Goal: Find specific page/section: Find specific page/section

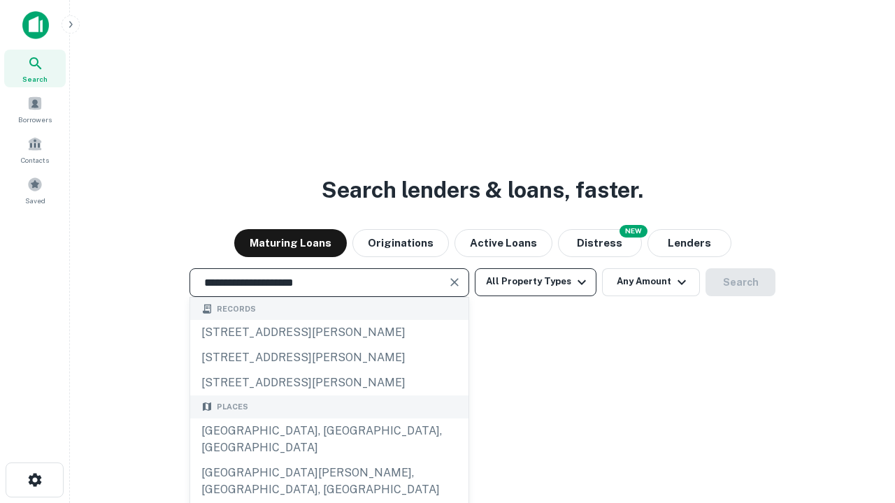
click at [329, 461] on div "Santa Monica, CA, USA" at bounding box center [329, 440] width 278 height 42
click at [535, 282] on button "All Property Types" at bounding box center [536, 282] width 122 height 28
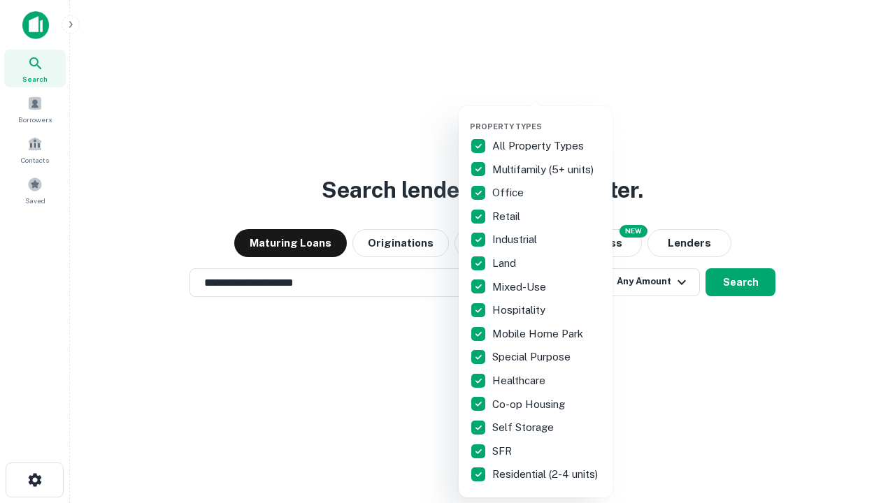
type input "**********"
click at [547, 117] on button "button" at bounding box center [547, 117] width 154 height 1
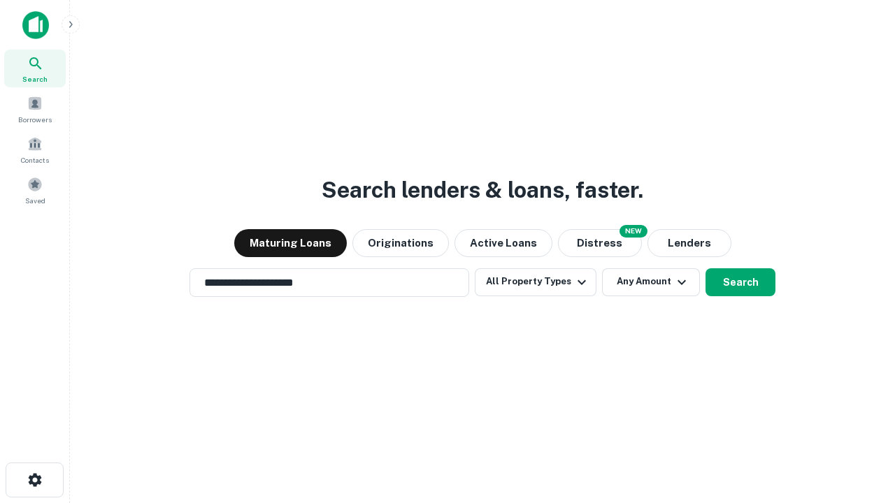
scroll to position [22, 0]
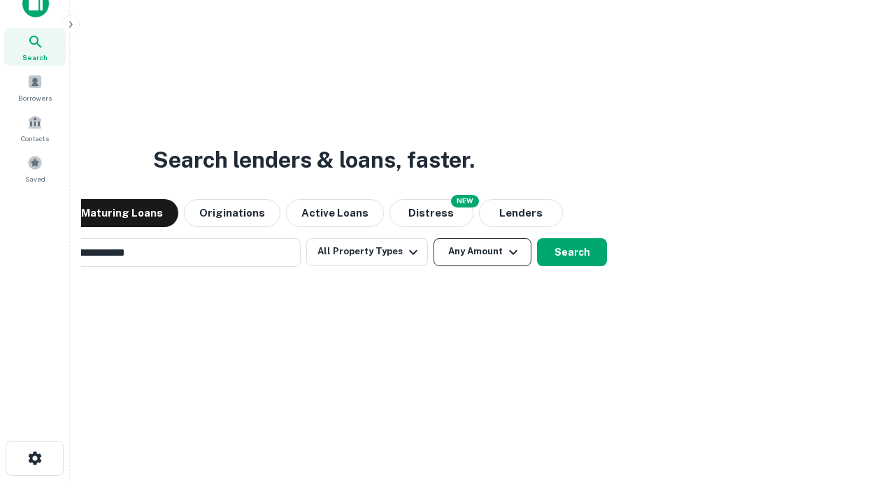
click at [433, 238] on button "Any Amount" at bounding box center [482, 252] width 98 height 28
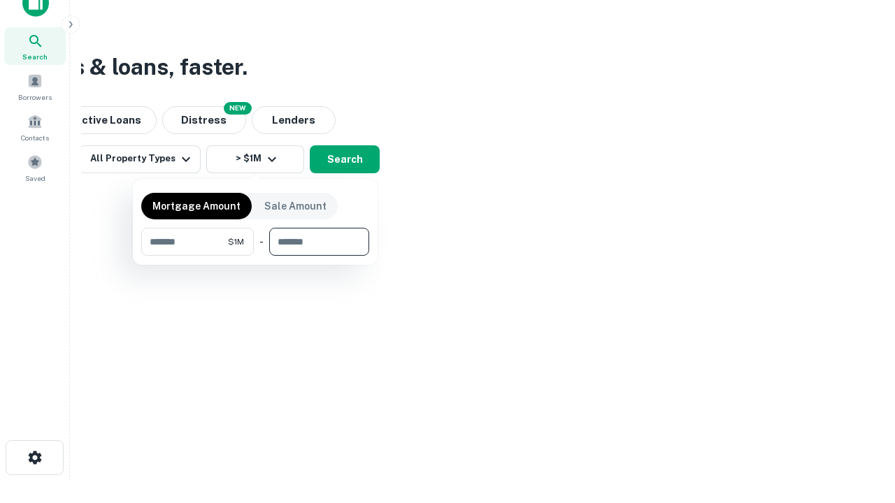
type input "*******"
click at [255, 256] on button "button" at bounding box center [255, 256] width 228 height 1
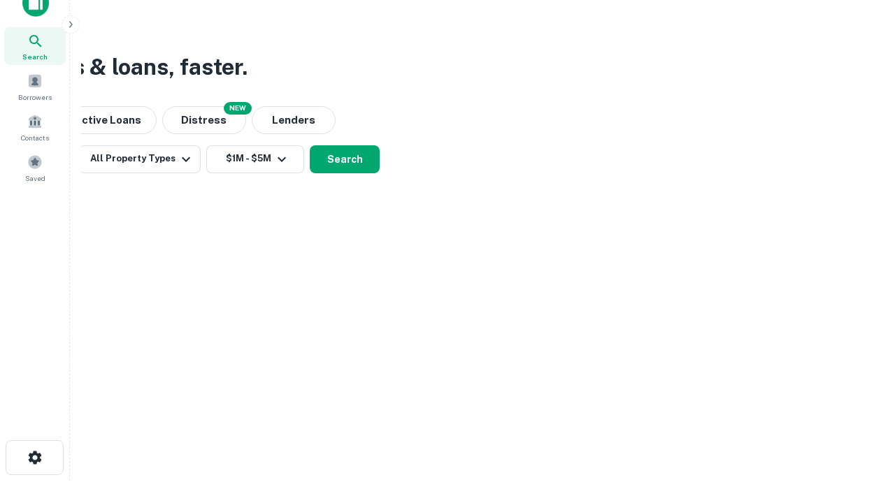
scroll to position [8, 258]
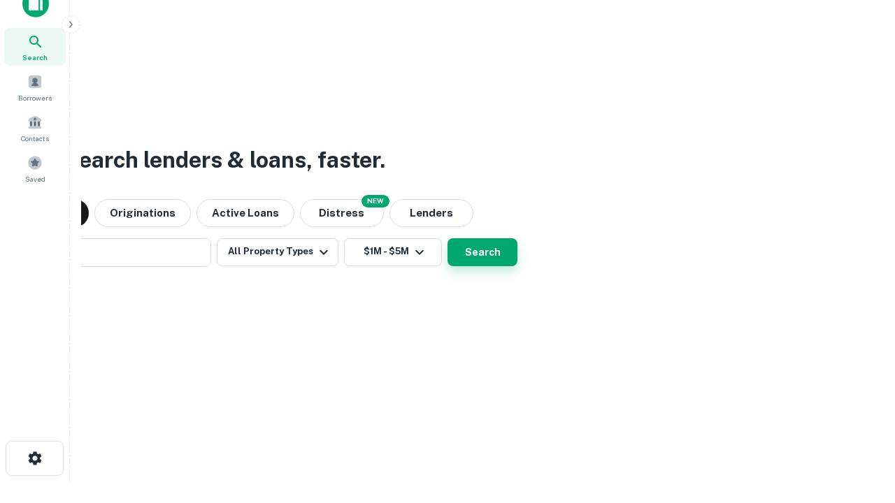
click at [447, 238] on button "Search" at bounding box center [482, 252] width 70 height 28
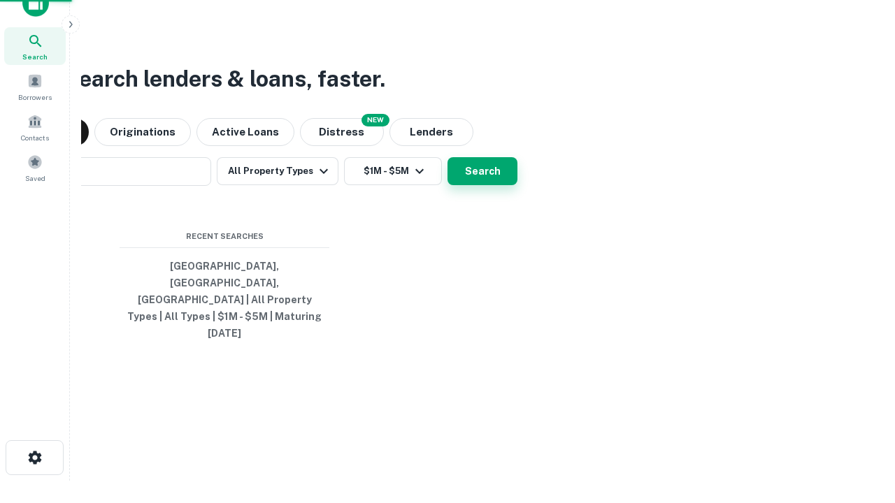
scroll to position [37, 396]
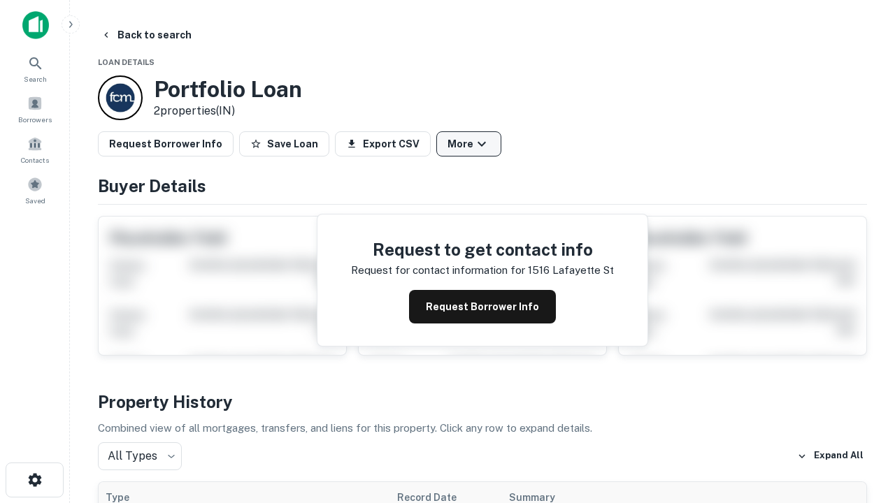
click at [468, 144] on button "More" at bounding box center [468, 143] width 65 height 25
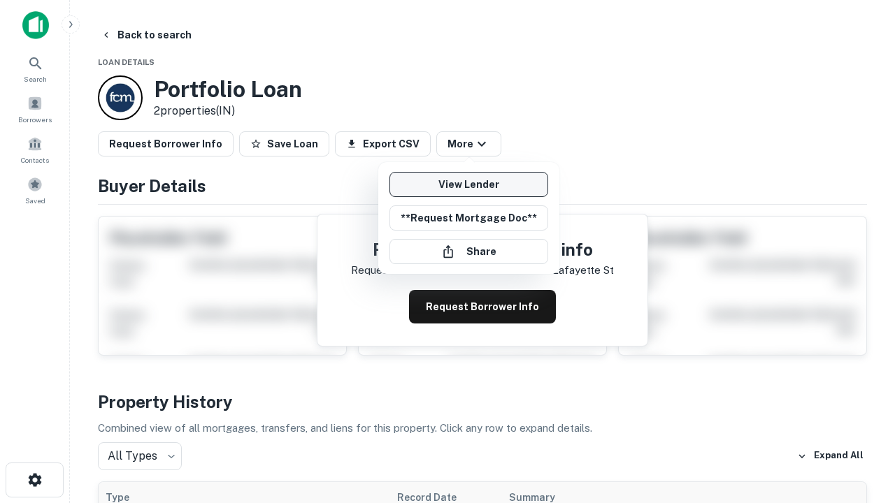
click at [468, 185] on link "View Lender" at bounding box center [468, 184] width 159 height 25
